Goal: Task Accomplishment & Management: Manage account settings

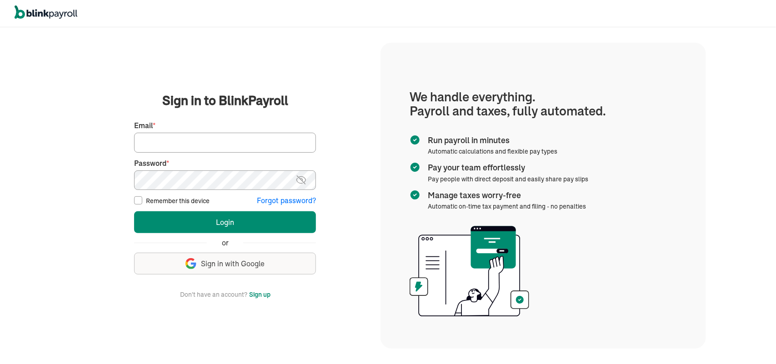
click at [242, 131] on div "Email *" at bounding box center [225, 137] width 182 height 32
click at [219, 145] on input "Email *" at bounding box center [225, 143] width 182 height 20
click at [162, 141] on input "Email *" at bounding box center [225, 143] width 182 height 20
click at [179, 146] on input "Email *" at bounding box center [225, 143] width 182 height 20
paste input "[EMAIL_ADDRESS][DOMAIN_NAME]"
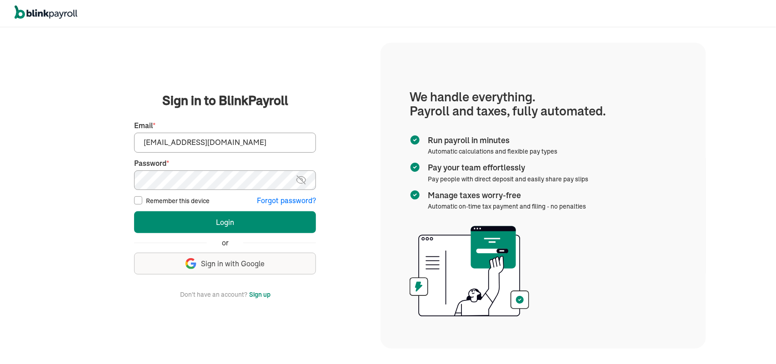
click at [134, 211] on button "Login" at bounding box center [225, 222] width 182 height 22
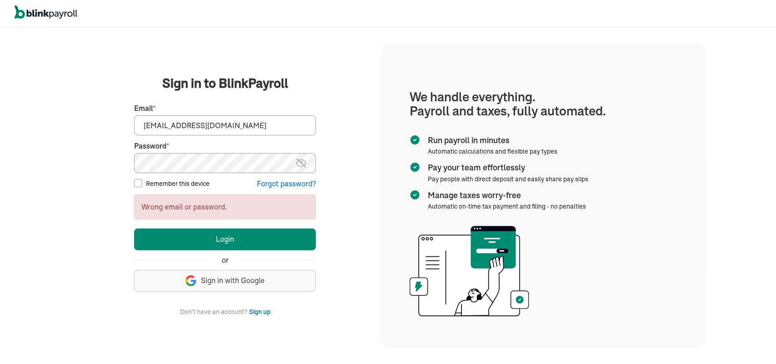
click at [134, 229] on button "Login" at bounding box center [225, 240] width 182 height 22
click at [307, 165] on img at bounding box center [301, 163] width 11 height 11
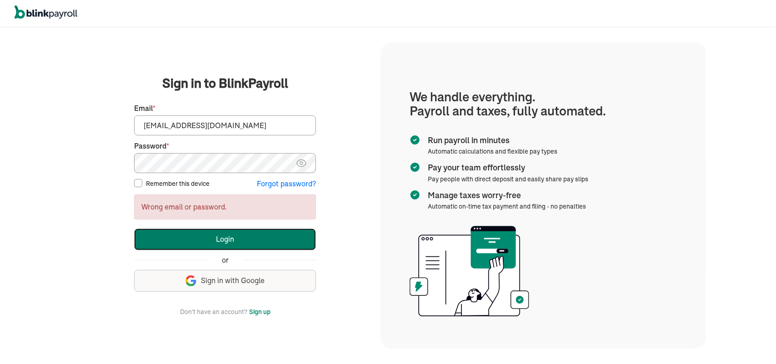
click at [191, 239] on button "Login" at bounding box center [225, 240] width 182 height 22
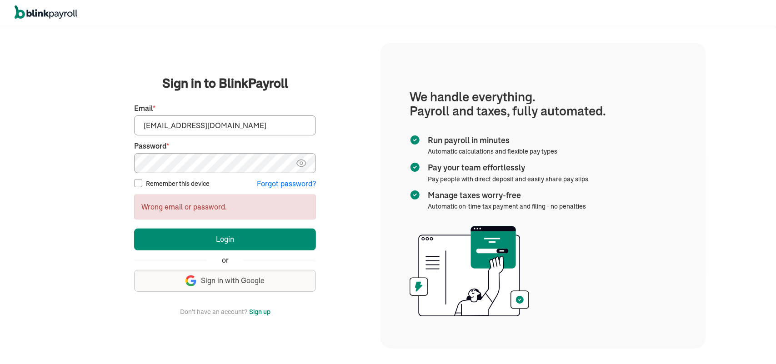
click at [173, 124] on input "[EMAIL_ADDRESS][DOMAIN_NAME]" at bounding box center [225, 126] width 182 height 20
paste input "ai"
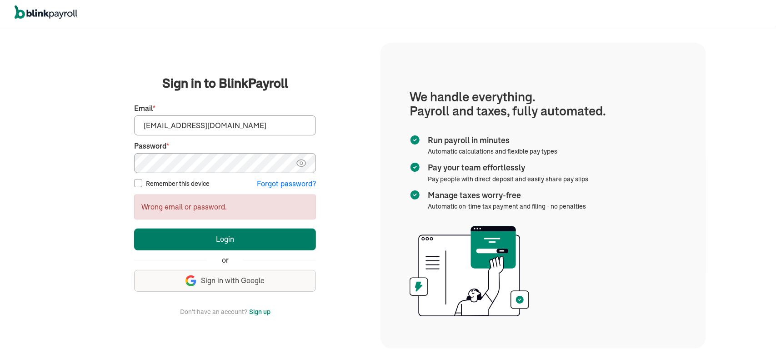
type input "[EMAIL_ADDRESS][DOMAIN_NAME]"
click at [192, 248] on button "Login" at bounding box center [225, 240] width 182 height 22
click at [213, 235] on button "Login" at bounding box center [225, 240] width 182 height 22
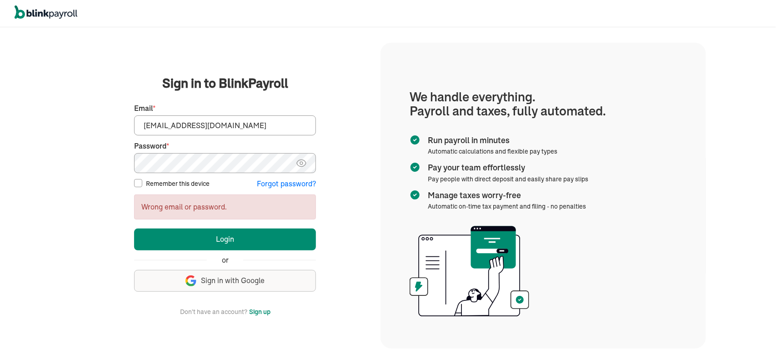
click at [134, 229] on button "Login" at bounding box center [225, 240] width 182 height 22
click at [145, 130] on input "[EMAIL_ADDRESS][DOMAIN_NAME]" at bounding box center [225, 126] width 182 height 20
click at [125, 92] on main "Sign in to BlinkPayroll Sign in 30-day free trial Sign up now, get 20% off for …" at bounding box center [225, 195] width 289 height 243
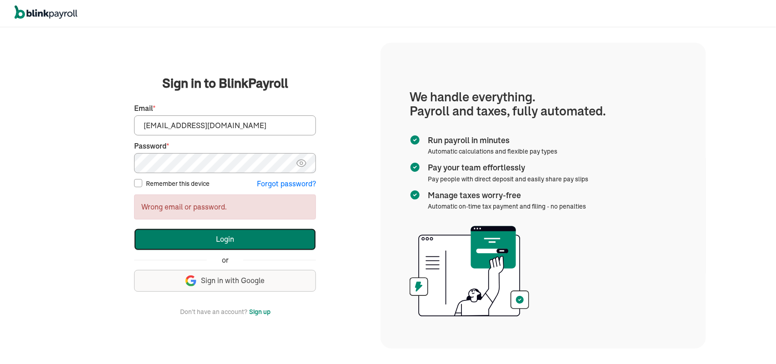
click at [225, 242] on button "Login" at bounding box center [225, 240] width 182 height 22
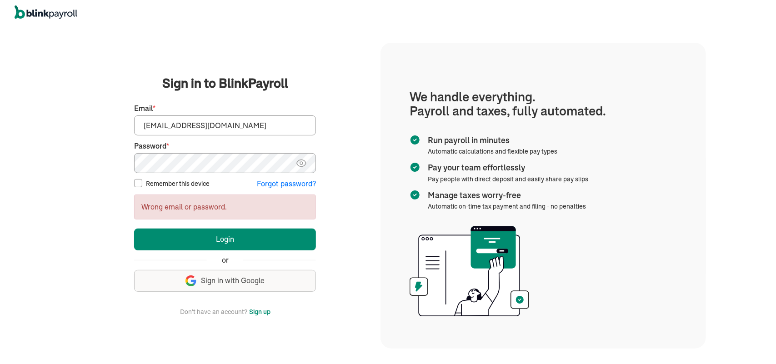
click at [275, 182] on button "Forgot password?" at bounding box center [286, 184] width 59 height 10
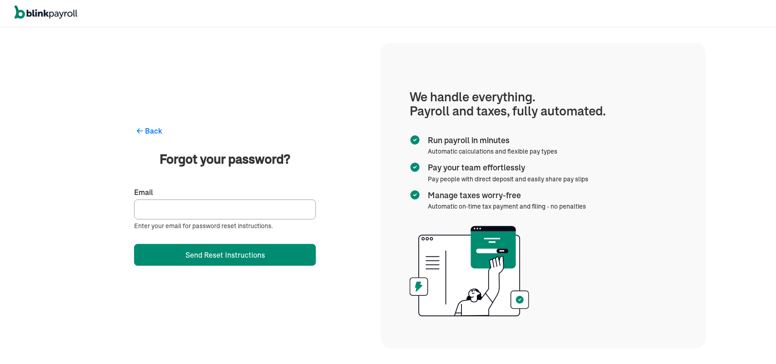
click at [168, 212] on input "Email" at bounding box center [225, 210] width 182 height 20
click at [184, 205] on input "Email" at bounding box center [225, 210] width 182 height 20
paste input "[EMAIL_ADDRESS][DOMAIN_NAME]"
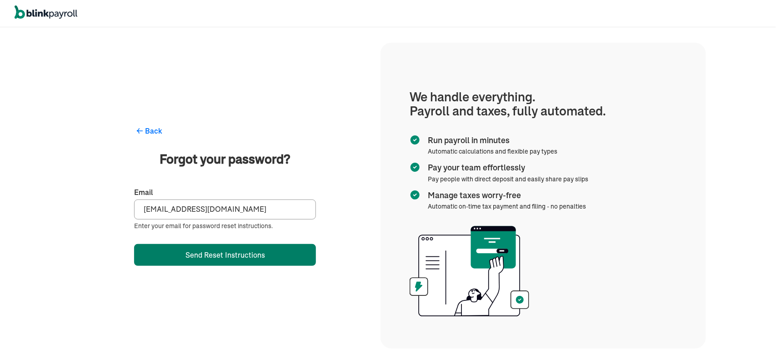
type input "[EMAIL_ADDRESS][DOMAIN_NAME]"
click at [219, 258] on button "Send Reset Instructions" at bounding box center [225, 255] width 182 height 22
